Goal: Contribute content

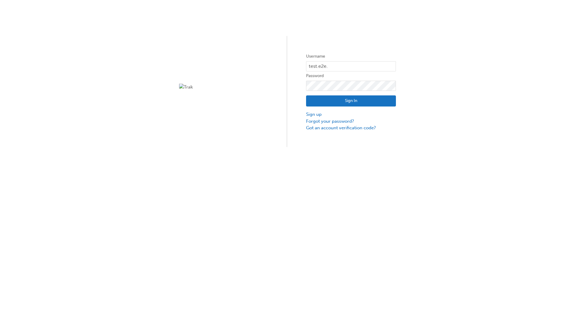
type input "test.e2e.user31"
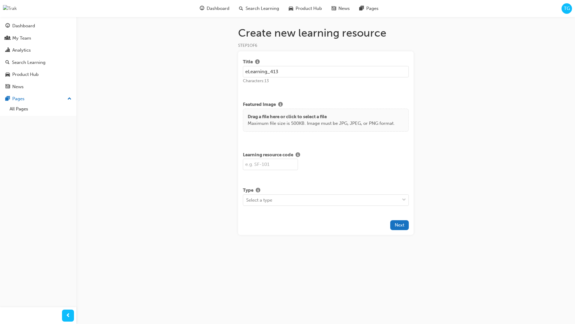
type input "eLearning_413"
type input "SF413"
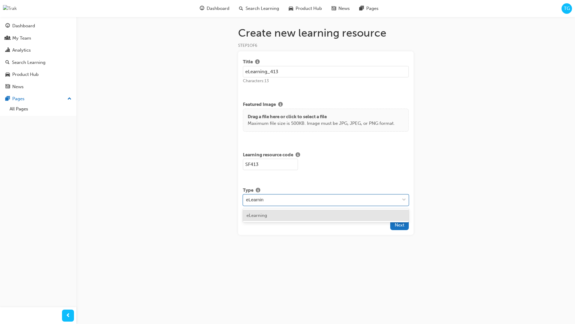
type input "eLearning"
